Goal: Answer question/provide support: Share knowledge or assist other users

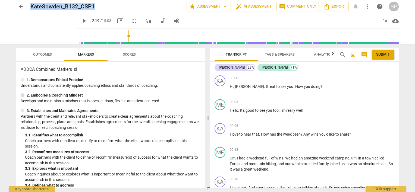
scroll to position [353, 0]
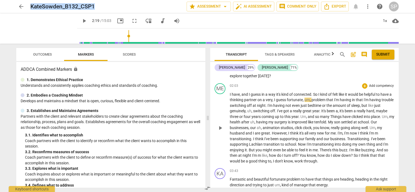
click at [221, 126] on span "play_arrow" at bounding box center [220, 128] width 7 height 7
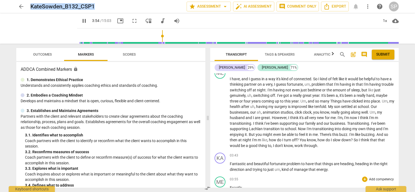
scroll to position [380, 0]
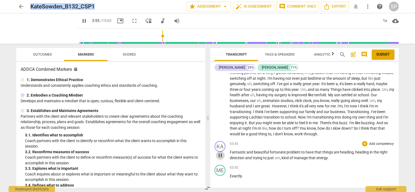
click at [219, 155] on span "pause" at bounding box center [220, 155] width 7 height 7
type input "236"
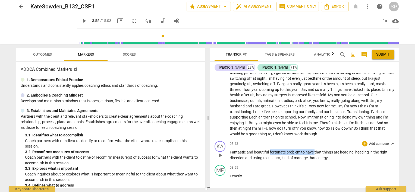
drag, startPoint x: 269, startPoint y: 151, endPoint x: 314, endPoint y: 151, distance: 45.0
click at [314, 151] on p "Fantastic and beautiful fortunate problem to have that things are heading , hea…" at bounding box center [312, 154] width 164 height 11
click at [362, 141] on div "+" at bounding box center [364, 143] width 5 height 5
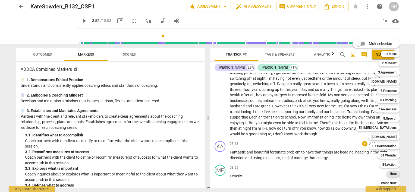
click at [392, 173] on b "Note" at bounding box center [392, 174] width 7 height 7
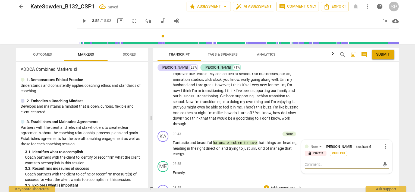
scroll to position [471, 0]
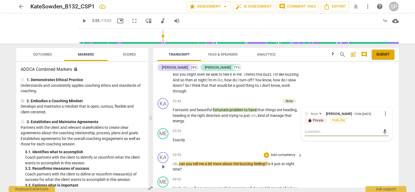
type textarea "H"
type textarea "Ho"
type textarea "How"
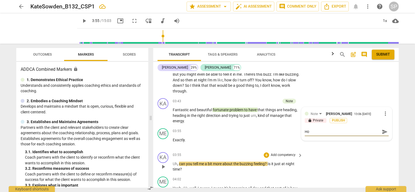
type textarea "How"
type textarea "How c"
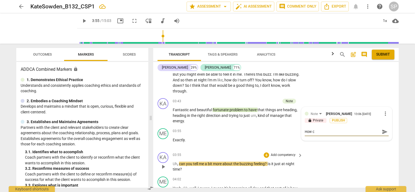
type textarea "How ca"
type textarea "How can"
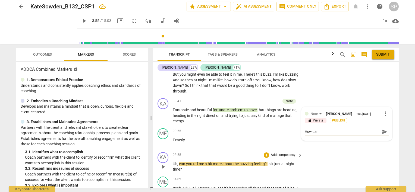
type textarea "How can"
type textarea "How can y"
type textarea "How can yo"
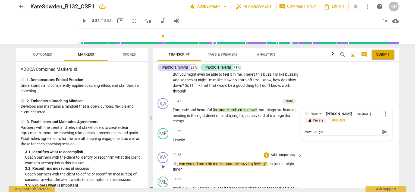
type textarea "How can you"
type textarea "How can you s"
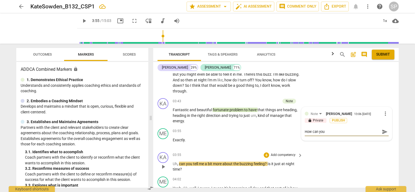
type textarea "How can you s"
type textarea "How can you st"
type textarea "How can you ste"
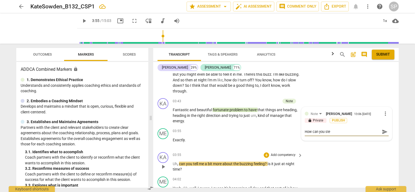
type textarea "How can you step"
type textarea "How can you step b"
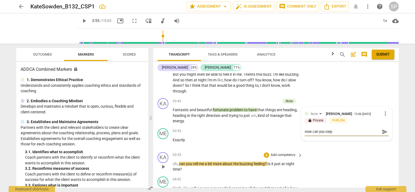
type textarea "How can you step b"
type textarea "How can you step ba"
type textarea "How can you step b"
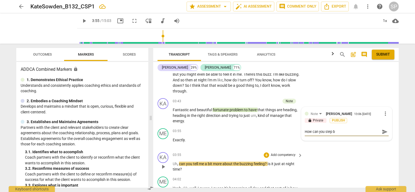
type textarea "How can you step"
type textarea "How can you ste"
type textarea "How can you st"
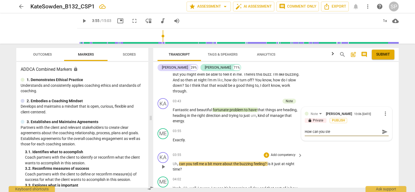
type textarea "How can you st"
type textarea "How can you s"
type textarea "How can you"
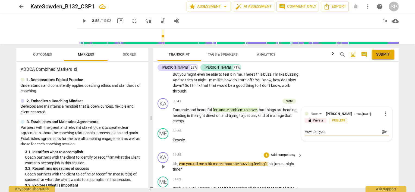
type textarea "How can you s"
type textarea "How can you st"
type textarea "How can you ste"
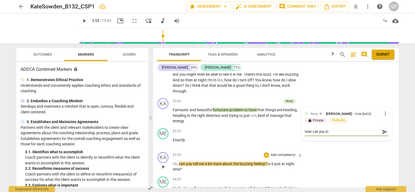
type textarea "How can you ste"
type textarea "How can you step"
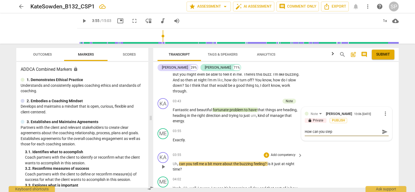
type textarea "How can you step b"
type textarea "How can you step ba"
type textarea "How can you step bac"
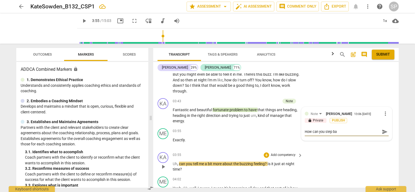
type textarea "How can you step bac"
type textarea "How can you step back"
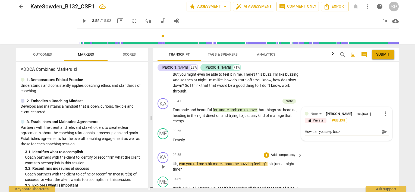
type textarea "How can you step back a"
type textarea "How can you step back an"
type textarea "How can you step back and"
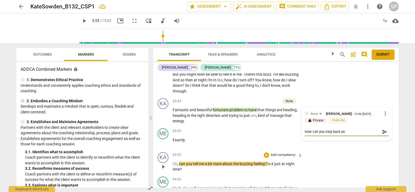
type textarea "How can you step back and"
type textarea "How can you step back and a"
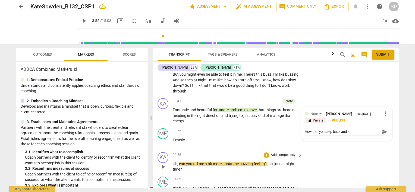
type textarea "How can you step back and av"
type textarea "How can you step back and avo"
type textarea "How can you step back and avoi"
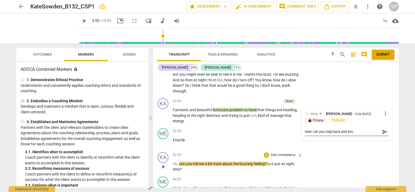
type textarea "How can you step back and avoi"
type textarea "How can you step back and avoid"
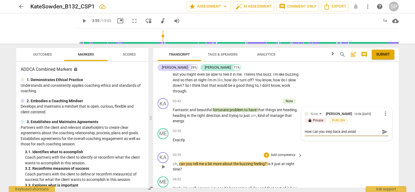
type textarea "How can you step back and avoid t"
type textarea "How can you step back and avoid te"
type textarea "How can you step back and avoid tel"
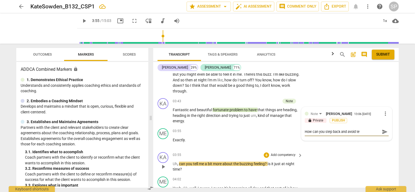
type textarea "How can you step back and avoid tel"
type textarea "How can you step back and avoid tell"
type textarea "How can you step back and avoid telli"
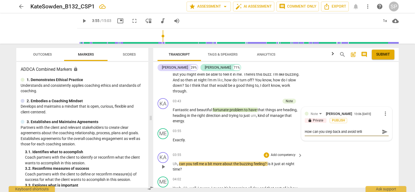
type textarea "How can you step back and avoid tellin"
type textarea "How can you step back and avoid telling"
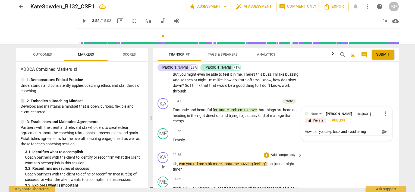
type textarea "How can you step back and avoid telling"
type textarea "How can you step back and avoid telling h"
type textarea "How can you step back and avoid telling he"
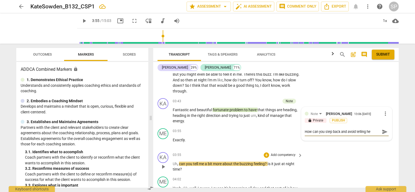
type textarea "How can you step back and avoid telling her"
type textarea "How can you step back and avoid telling her h"
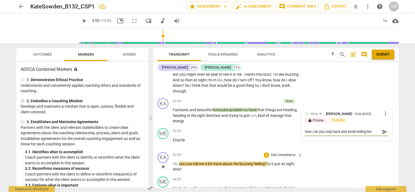
type textarea "How can you step back and avoid telling her h"
type textarea "How can you step back and avoid telling her he"
type textarea "How can you step back and avoid telling her her"
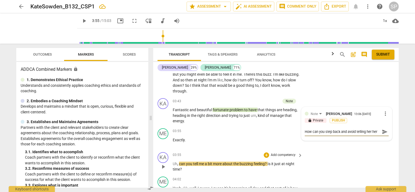
type textarea "How can you step back and avoid telling her he"
type textarea "How can you step back and avoid telling her h"
type textarea "How can you step back and avoid telling her"
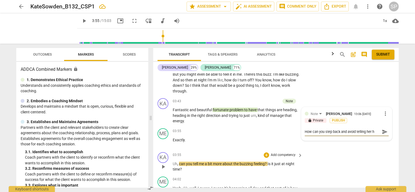
type textarea "How can you step back and avoid telling her"
type textarea "How can you step back and avoid telling he"
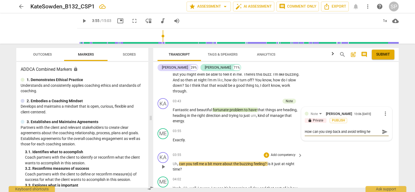
type textarea "How can you step back and avoid telling h"
type textarea "How can you step back and avoid telling"
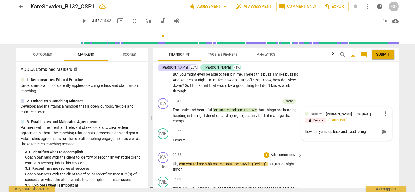
type textarea "How can you step back and avoid telling"
type textarea "How can you step back and avoid tellin"
type textarea "How can you step back and avoid telli"
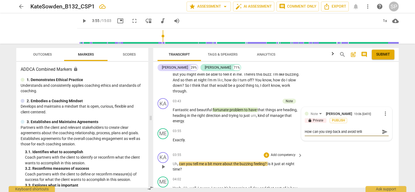
type textarea "How can you step back and avoid tell"
type textarea "How can you step back and avoid tel"
type textarea "How can you step back and avoid te"
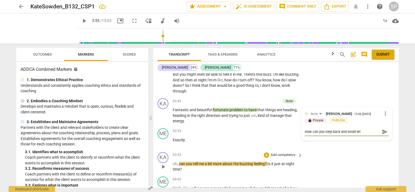
type textarea "How can you step back and avoid te"
type textarea "How can you step back and avoid t"
type textarea "How can you step back and avoid"
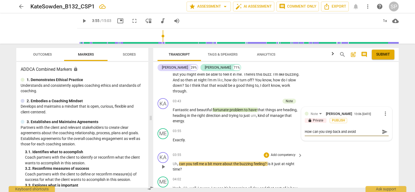
type textarea "How can you step back and avoid g"
type textarea "How can you step back and avoid"
type textarea "How can you step back and avoid d"
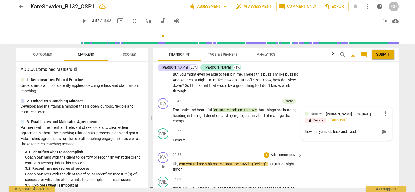
type textarea "How can you step back and avoid d"
type textarea "How can you step back and avoid de"
type textarea "How can you step back and avoid dec"
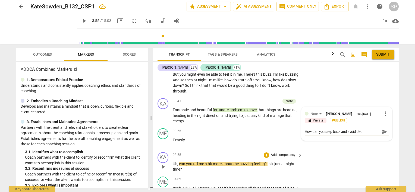
type textarea "How can you step back and avoid deci"
type textarea "How can you step back and avoid decid"
type textarea "How can you step back and avoid decidi"
type textarea "How can you step back and avoid decidin"
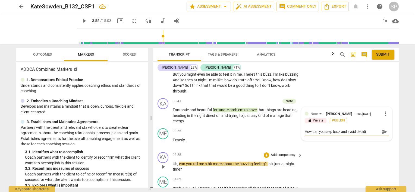
type textarea "How can you step back and avoid decidin"
type textarea "How can you step back and avoid deciding"
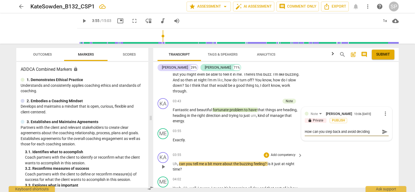
type textarea "How can you step back and avoid deciding t"
type textarea "How can you step back and avoid deciding th"
type textarea "How can you step back and avoid deciding thi"
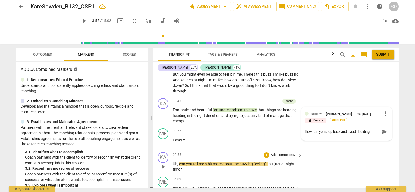
type textarea "How can you step back and avoid deciding thi"
type textarea "How can you step back and avoid deciding this"
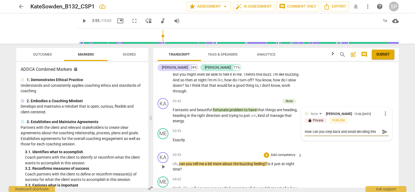
type textarea "How can you step back and avoid deciding this a"
type textarea "How can you step back and avoid deciding this ab"
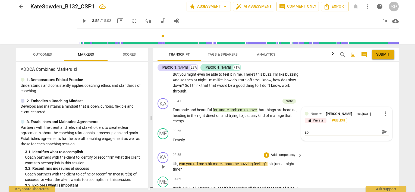
type textarea "How can you step back and avoid deciding this abo"
type textarea "How can you step back and avoid deciding this abou"
type textarea "How can you step back and avoid deciding this about"
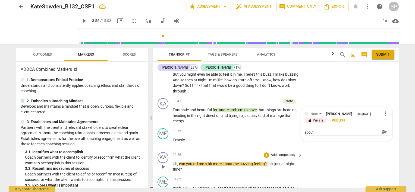
type textarea "How can you step back and avoid deciding this about"
type textarea "How can you step back and avoid deciding this about h"
type textarea "How can you step back and avoid deciding this about he"
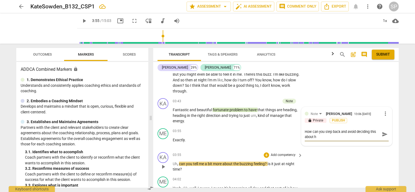
type textarea "How can you step back and avoid deciding this about he"
type textarea "How can you step back and avoid deciding this about her"
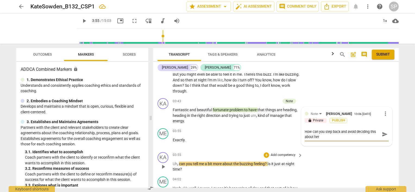
type textarea "How can you step back and avoid deciding this about her p"
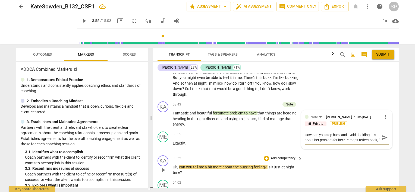
scroll to position [471, 0]
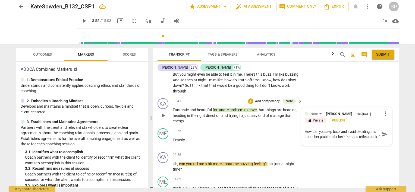
click at [370, 136] on textarea "How can you step back and avoid deciding this about her problem for her? Perhap…" at bounding box center [341, 134] width 75 height 10
click at [335, 146] on textarea "How can you step back and avoid deciding this about her problem for her? Perhap…" at bounding box center [341, 139] width 75 height 21
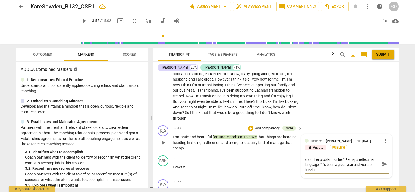
scroll to position [5, 0]
click at [343, 167] on textarea "How can you step back and avoid deciding this about her problem for her? Perhap…" at bounding box center [341, 163] width 75 height 15
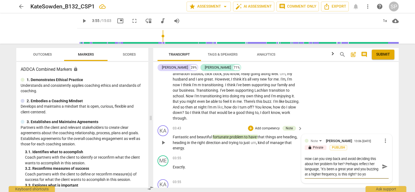
scroll to position [5, 0]
click at [323, 167] on textarea "How can you step back and avoid deciding this about her problem for her? Perhap…" at bounding box center [341, 166] width 75 height 21
click at [323, 173] on textarea "How can you step back and avoid deciding this about her problem for her? Perhap…" at bounding box center [341, 166] width 75 height 21
click at [371, 173] on textarea "How can you step back and avoid deciding this about her problem for her? Perhap…" at bounding box center [341, 169] width 75 height 26
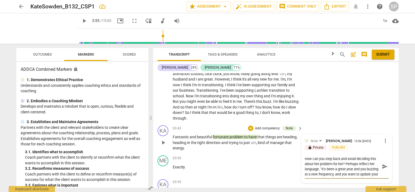
click at [358, 168] on textarea "How can you step back and avoid deciding this about her problem for her? Perhap…" at bounding box center [341, 166] width 75 height 21
click at [359, 168] on textarea "How can you step back and avoid deciding this about her problem for her? Perhap…" at bounding box center [341, 166] width 75 height 21
click at [360, 167] on textarea "How can you step back and avoid deciding this about her problem for her? Perhap…" at bounding box center [341, 166] width 75 height 21
click at [344, 173] on textarea "How can you step back and avoid deciding this about her problem for her? Perhap…" at bounding box center [341, 169] width 75 height 26
click at [345, 173] on textarea "How can you step back and avoid deciding this about her problem for her? Perhap…" at bounding box center [341, 169] width 75 height 26
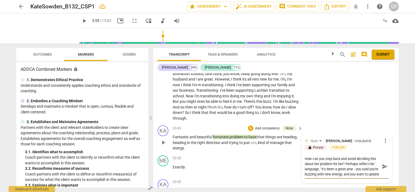
scroll to position [471, 0]
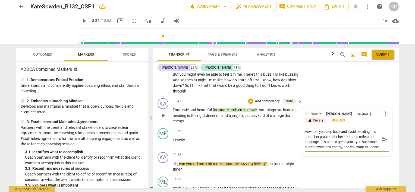
click at [359, 147] on textarea "How can you step back and avoid deciding this about her problem for her? Perhap…" at bounding box center [341, 139] width 75 height 21
click at [333, 150] on textarea "How can you step back and avoid deciding this about her problem for her? Perhap…" at bounding box center [341, 142] width 75 height 26
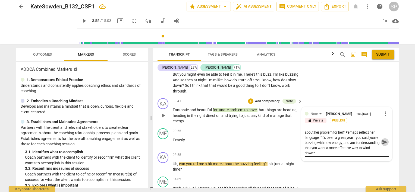
click at [381, 141] on span "send" at bounding box center [384, 142] width 6 height 6
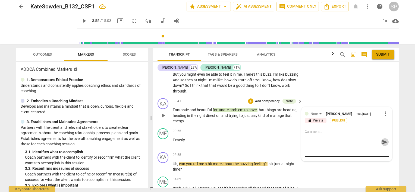
scroll to position [0, 0]
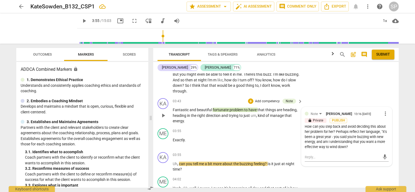
click at [349, 129] on div "How can you step back and avoid deciding this about her problem for her? Perhap…" at bounding box center [346, 137] width 84 height 26
click at [383, 111] on span "more_vert" at bounding box center [385, 113] width 7 height 7
click at [384, 111] on li "Edit" at bounding box center [389, 112] width 19 height 10
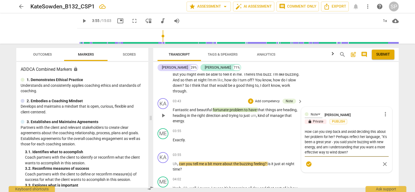
click at [334, 134] on textarea "How can you step back and avoid deciding this about her problem for her? Perhap…" at bounding box center [346, 142] width 84 height 26
click at [359, 146] on textarea "How can you step back and avoid deciding this about her problem for her? Acknow…" at bounding box center [346, 144] width 84 height 31
click at [326, 153] on textarea "How can you step back and avoid deciding this about her problem for her? Acknow…" at bounding box center [346, 144] width 84 height 31
click at [351, 151] on textarea "How can you step back and avoid deciding this about her problem for her? Acknow…" at bounding box center [346, 142] width 84 height 26
click at [323, 129] on textarea "How can you step back and avoid deciding this about her problem for her? Acknow…" at bounding box center [346, 142] width 84 height 26
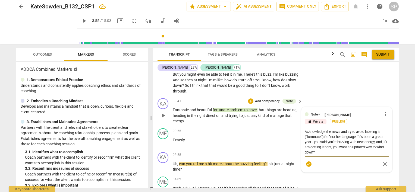
click at [330, 129] on textarea "Acknowledge the news and try to avoid labeling it ("fortunate.") Reflect her la…" at bounding box center [346, 142] width 84 height 26
click at [370, 129] on textarea "Acknowledge her progress/news and try to avoid labeling it ("fortunate.") Refle…" at bounding box center [346, 142] width 84 height 26
click at [382, 113] on span "more_vert" at bounding box center [385, 114] width 7 height 7
click at [385, 112] on li "Edit" at bounding box center [389, 113] width 19 height 10
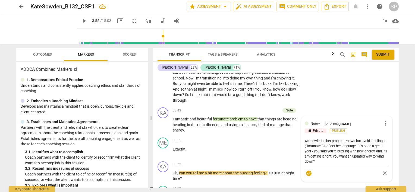
scroll to position [471, 0]
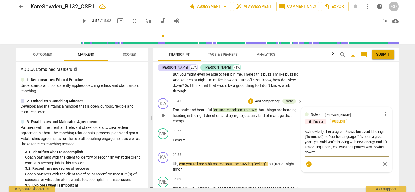
click at [344, 130] on textarea "Acknowledge her progress/news but avoid labeling it ("fortunate.") Reflect her …" at bounding box center [346, 142] width 84 height 26
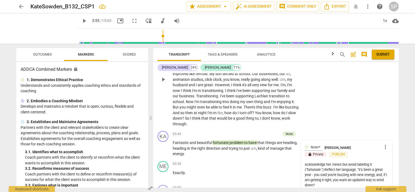
scroll to position [498, 0]
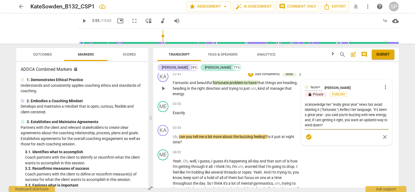
click at [304, 103] on textarea "Acknowledge her "really great year" news but avoid labeling it ("fortunate.") R…" at bounding box center [346, 115] width 84 height 26
click at [359, 107] on textarea "Reflect her language and acknowledge her "really great year" news but avoid lab…" at bounding box center [346, 115] width 84 height 26
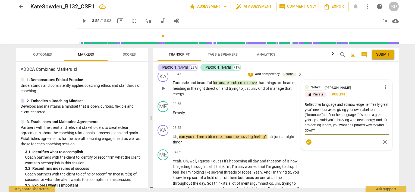
click at [356, 113] on textarea "Reflect her language and acknowledge her "really great year" news but avoid giv…" at bounding box center [346, 117] width 84 height 31
click at [381, 114] on textarea "Reflect her language and acknowledge her "really great year" news but avoid giv…" at bounding box center [346, 115] width 84 height 26
click at [342, 119] on textarea "Reflect her language and acknowledge her "really great year" news but avoid giv…" at bounding box center [346, 115] width 84 height 26
click at [323, 118] on textarea "Reflect her language and acknowledge her "really great year" news but avoid giv…" at bounding box center [346, 115] width 84 height 26
click at [342, 119] on textarea "Reflect her language and acknowledge her "really great year" news but avoid giv…" at bounding box center [346, 115] width 84 height 26
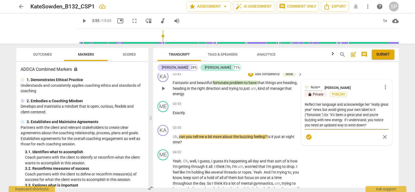
click at [366, 122] on textarea "Reflect her language and acknowledge her "really great year" news but avoid giv…" at bounding box center [346, 115] width 84 height 26
click at [305, 135] on span "check_circle" at bounding box center [308, 137] width 7 height 7
